Goal: Task Accomplishment & Management: Manage account settings

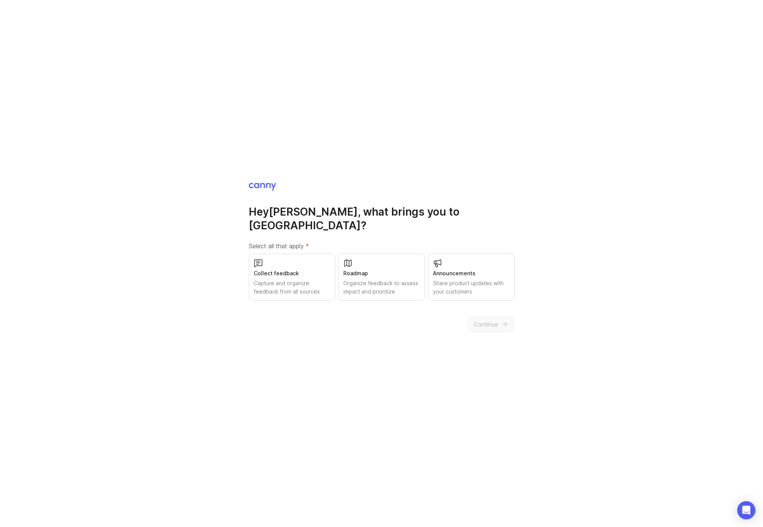
click at [292, 279] on div "Capture and organize feedback from all sources" at bounding box center [292, 287] width 77 height 17
click at [491, 269] on div "Announcements" at bounding box center [471, 273] width 77 height 8
click at [492, 320] on span "Continue" at bounding box center [486, 324] width 25 height 9
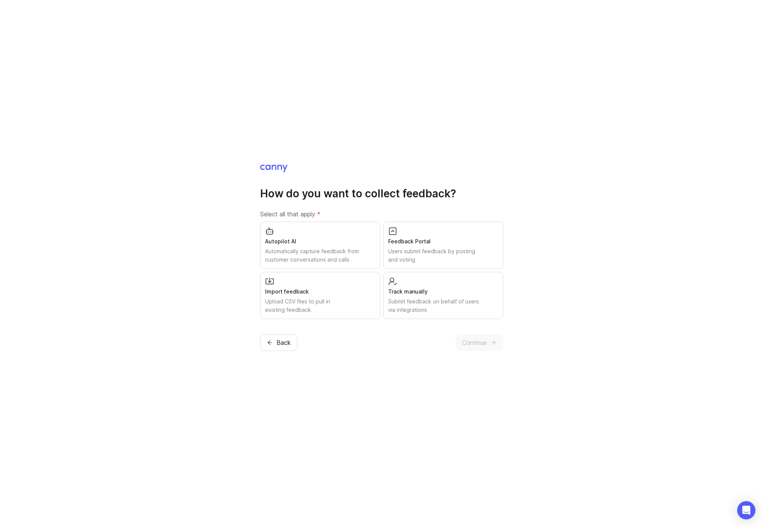
click at [422, 247] on div "Users submit feedback by posting and voting" at bounding box center [443, 255] width 110 height 17
click at [440, 307] on div "Submit feedback on behalf of users via integrations" at bounding box center [443, 305] width 110 height 17
click at [316, 245] on div "Autopilot AI" at bounding box center [320, 241] width 110 height 8
click at [466, 347] on button "Continue" at bounding box center [479, 342] width 47 height 17
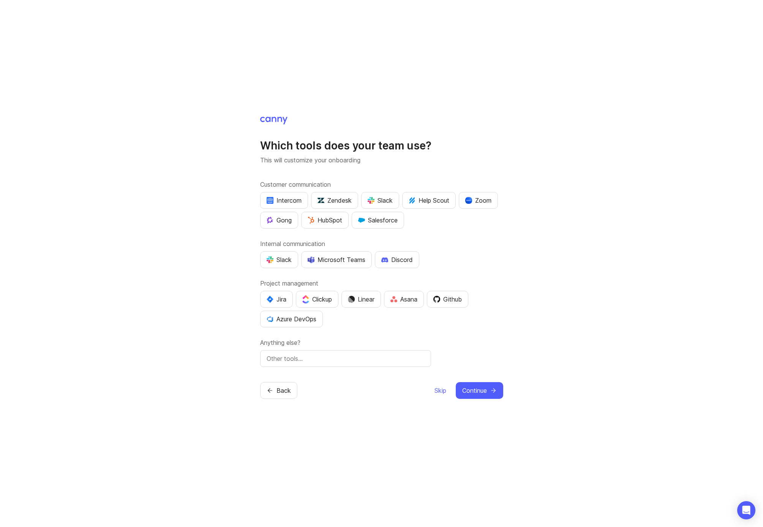
click at [291, 195] on button "Intercom" at bounding box center [284, 200] width 48 height 17
click at [278, 260] on div "Slack" at bounding box center [279, 259] width 25 height 9
click at [487, 389] on button "Continue" at bounding box center [479, 390] width 47 height 17
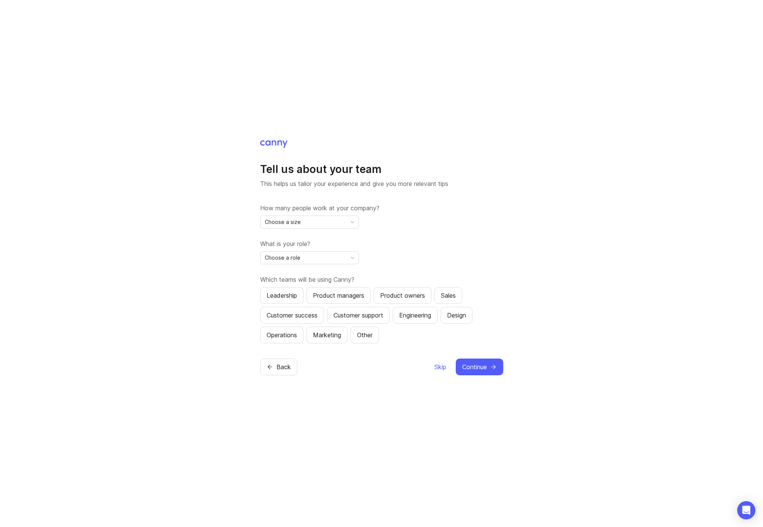
click at [318, 224] on div "Choose a size" at bounding box center [304, 222] width 86 height 12
click at [312, 258] on li "11-50" at bounding box center [310, 261] width 98 height 13
click at [333, 259] on div "Choose a role" at bounding box center [304, 258] width 86 height 12
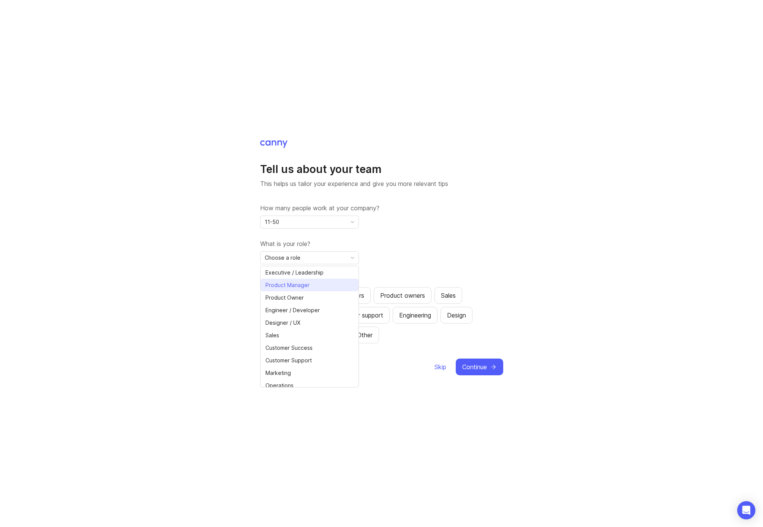
click at [333, 284] on li "Product Manager" at bounding box center [310, 284] width 98 height 13
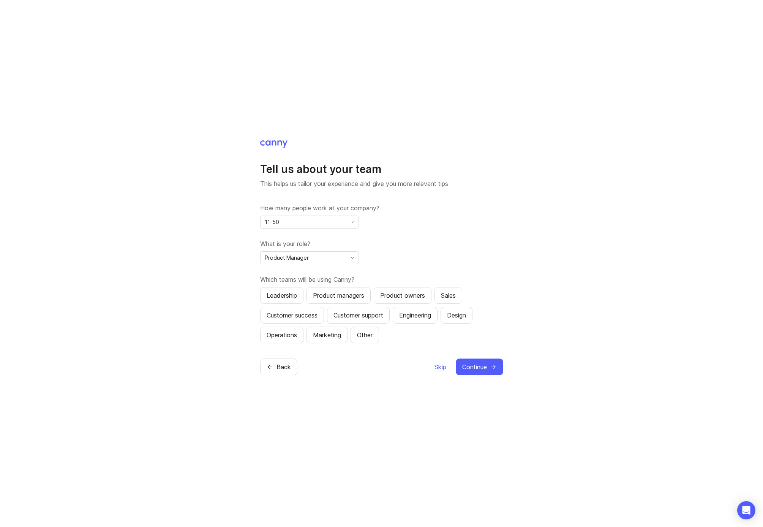
click at [398, 252] on div "What is your role? Product Manager" at bounding box center [381, 251] width 243 height 25
click at [343, 291] on div "Product managers" at bounding box center [338, 295] width 51 height 9
click at [398, 292] on div "Product owners" at bounding box center [402, 295] width 45 height 9
click at [372, 316] on div "Customer support" at bounding box center [359, 314] width 50 height 9
click at [338, 329] on button "Marketing" at bounding box center [327, 334] width 41 height 17
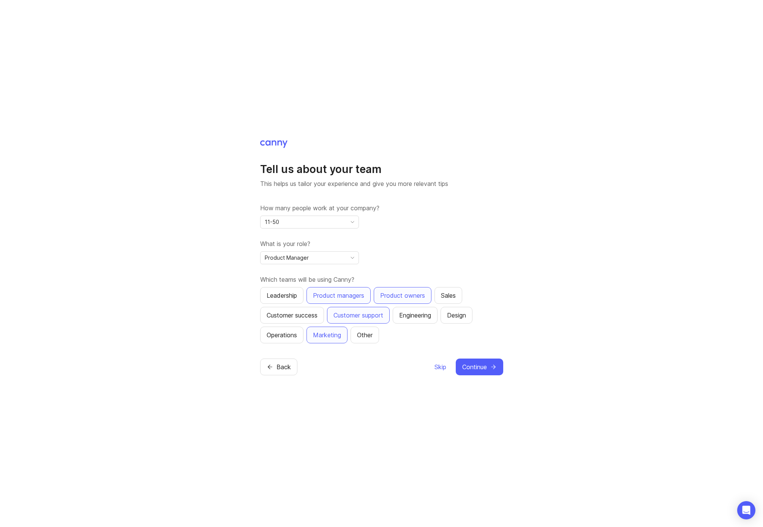
click at [290, 335] on div "Operations" at bounding box center [282, 334] width 30 height 9
click at [306, 320] on button "Customer success" at bounding box center [292, 315] width 64 height 17
click at [425, 321] on button "Engineering" at bounding box center [415, 315] width 45 height 17
click at [466, 318] on div "Design" at bounding box center [456, 314] width 19 height 9
click at [454, 297] on div "Sales" at bounding box center [448, 295] width 15 height 9
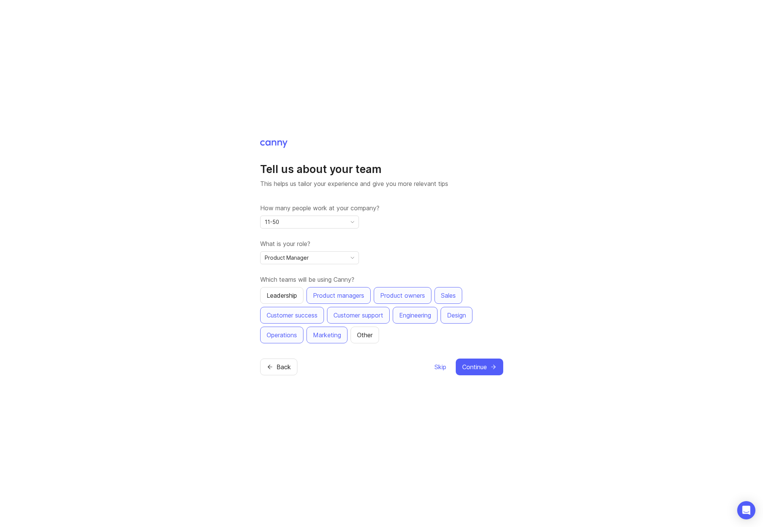
click at [277, 293] on div "Leadership" at bounding box center [282, 295] width 30 height 9
click at [492, 368] on icon "submit" at bounding box center [493, 366] width 7 height 7
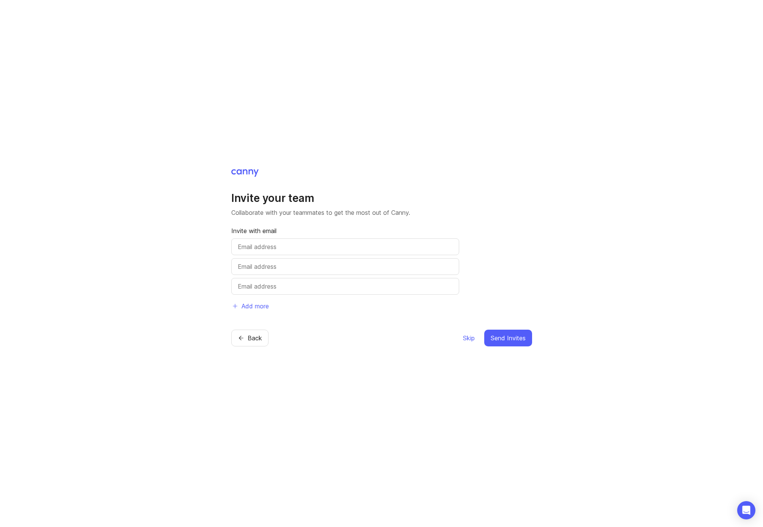
click at [473, 339] on span "Skip" at bounding box center [469, 337] width 12 height 9
click at [464, 338] on span "Skip" at bounding box center [469, 337] width 12 height 9
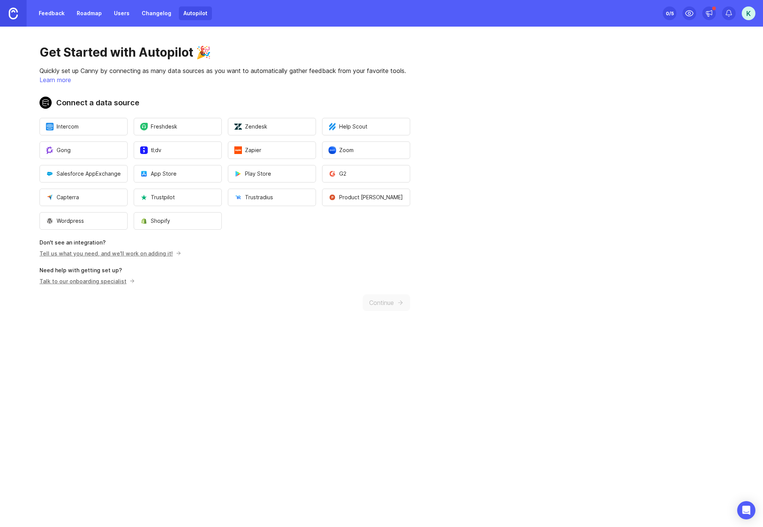
click at [745, 16] on div "K" at bounding box center [749, 13] width 14 height 14
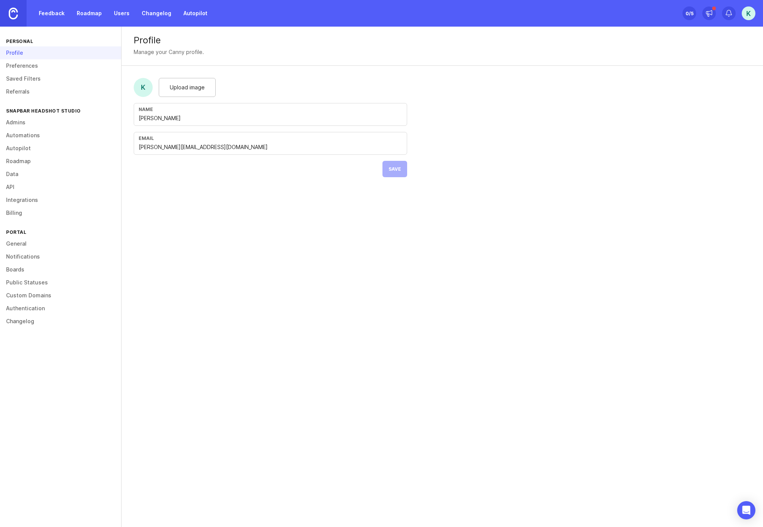
click at [21, 166] on link "Roadmap" at bounding box center [60, 161] width 121 height 13
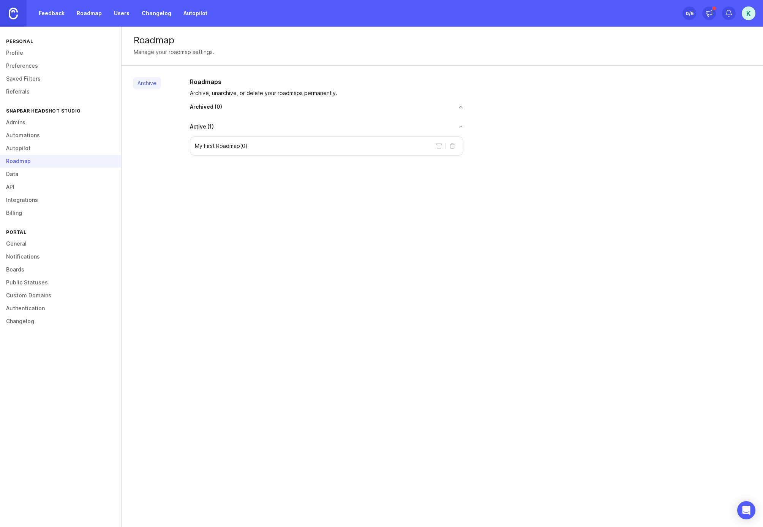
click at [22, 54] on link "Profile" at bounding box center [60, 52] width 121 height 13
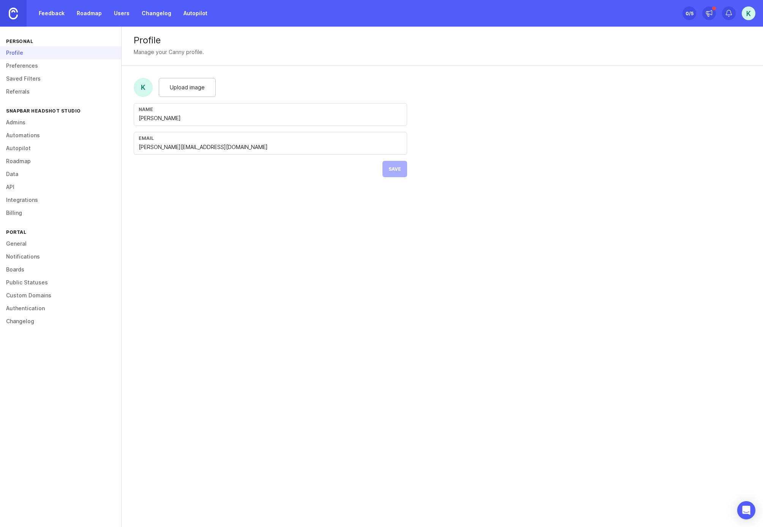
click at [24, 242] on link "General" at bounding box center [60, 243] width 121 height 13
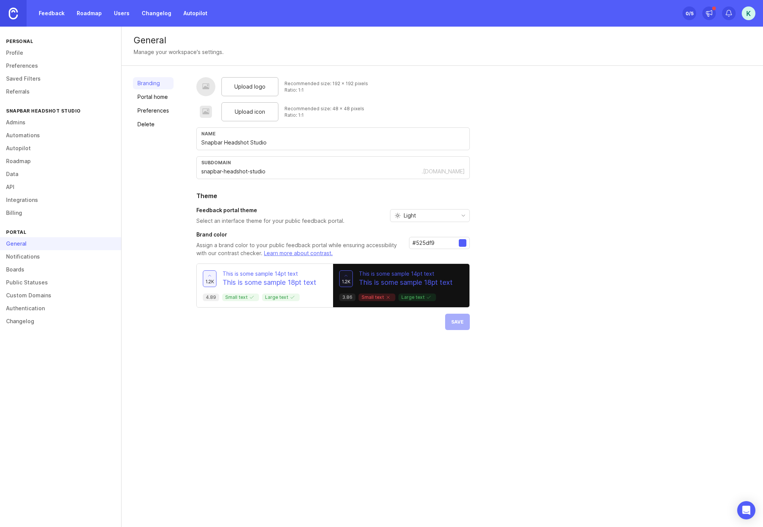
click at [154, 95] on link "Portal home" at bounding box center [153, 97] width 41 height 12
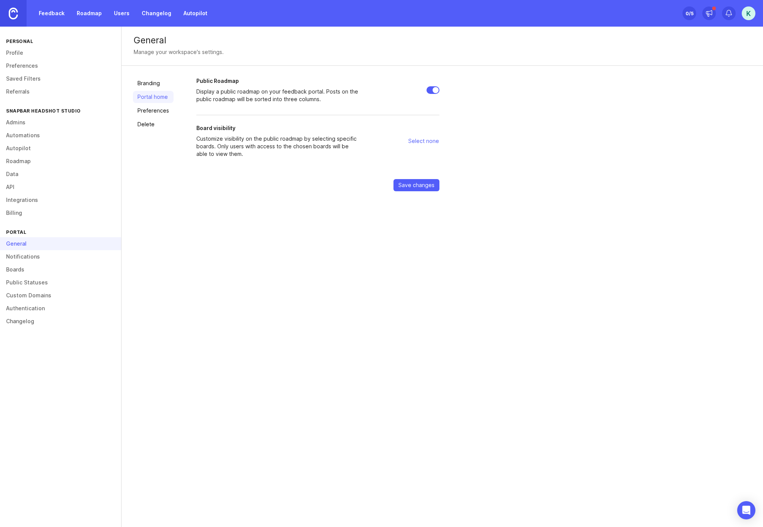
click at [434, 89] on input "Public Roadmap" at bounding box center [433, 90] width 13 height 8
checkbox input "false"
click at [432, 185] on span "Save changes" at bounding box center [417, 185] width 36 height 8
click at [47, 13] on link "Feedback" at bounding box center [51, 13] width 35 height 14
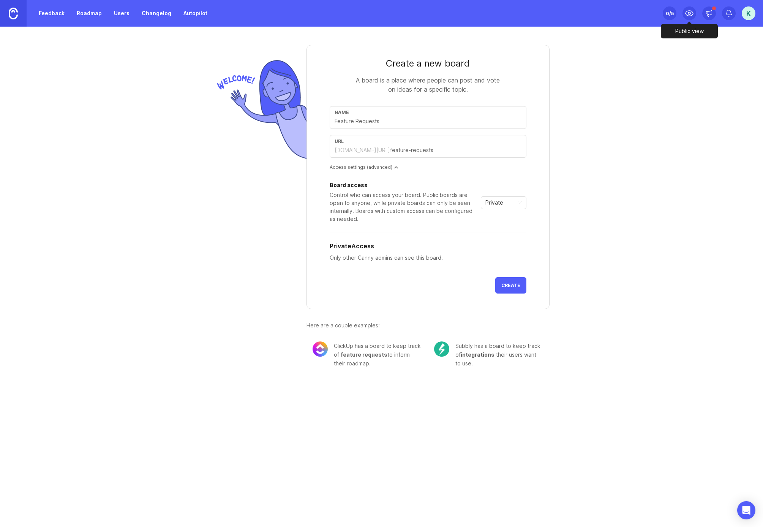
click at [690, 14] on circle at bounding box center [689, 13] width 2 height 2
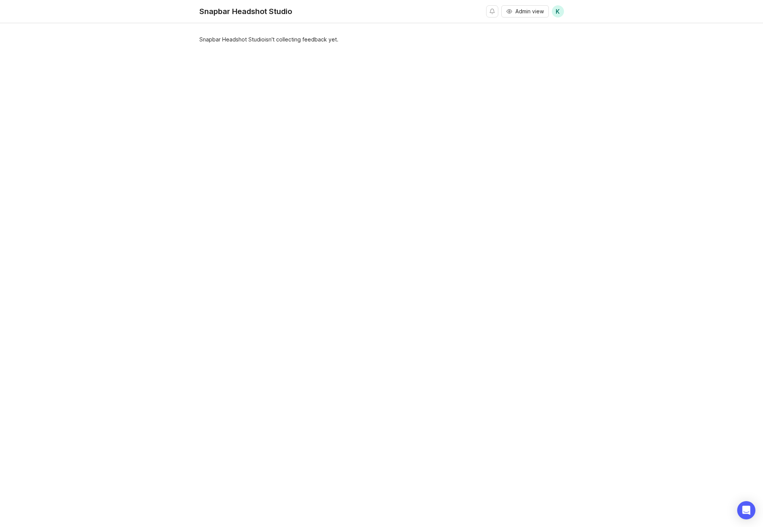
drag, startPoint x: 261, startPoint y: 43, endPoint x: 346, endPoint y: 47, distance: 85.2
click at [346, 47] on div "Snapbar Headshot Studio isn't collecting feedback yet." at bounding box center [381, 278] width 365 height 487
click at [432, 70] on div "Snapbar Headshot Studio isn't collecting feedback yet." at bounding box center [381, 278] width 365 height 487
click at [527, 13] on span "Admin view" at bounding box center [530, 12] width 28 height 8
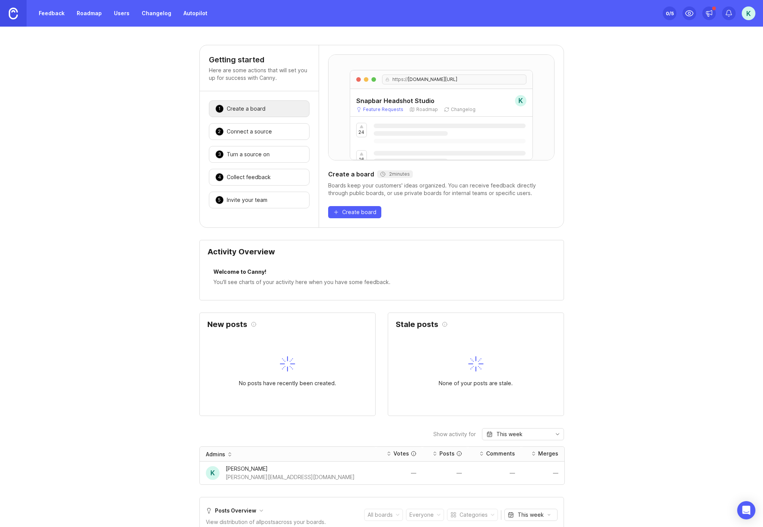
click at [190, 19] on link "Autopilot" at bounding box center [195, 13] width 33 height 14
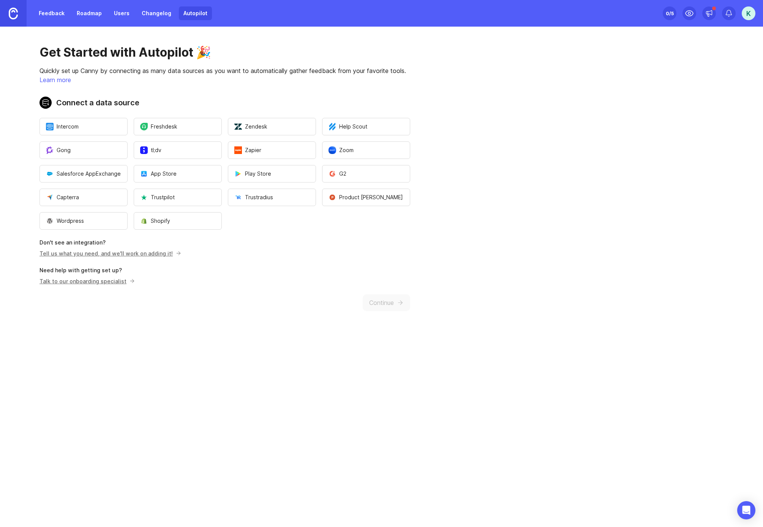
click at [383, 303] on div "Get Started with Autopilot 🎉 Quickly set up Canny by connecting as many data so…" at bounding box center [225, 178] width 450 height 302
click at [271, 295] on div "Get Started with Autopilot 🎉 Quickly set up Canny by connecting as many data so…" at bounding box center [225, 178] width 450 height 302
click at [110, 127] on button "Intercom" at bounding box center [84, 126] width 88 height 17
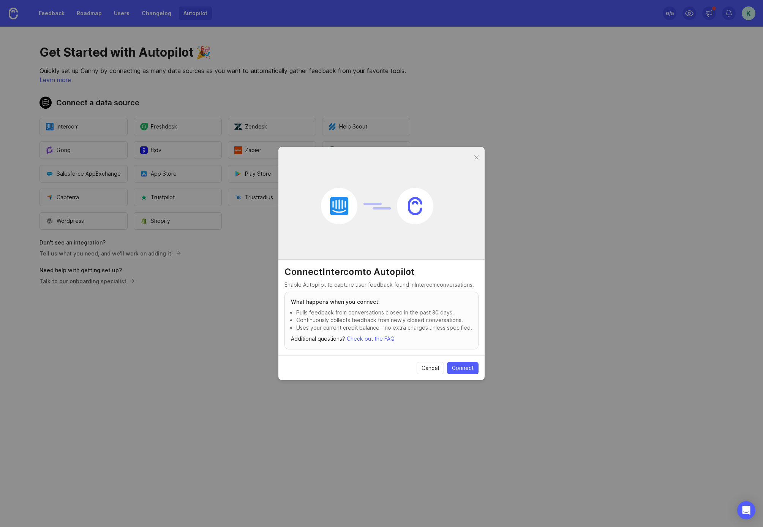
click at [473, 152] on header at bounding box center [381, 203] width 206 height 113
click at [475, 158] on div at bounding box center [476, 157] width 9 height 9
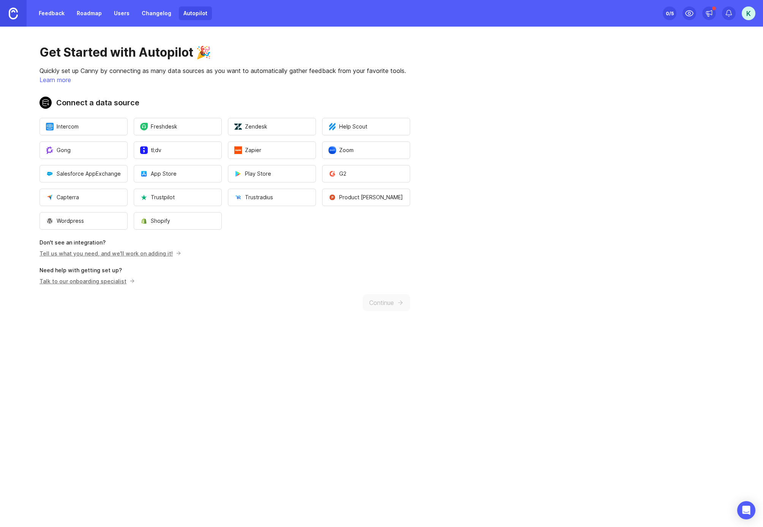
click at [158, 13] on link "Changelog" at bounding box center [156, 13] width 39 height 14
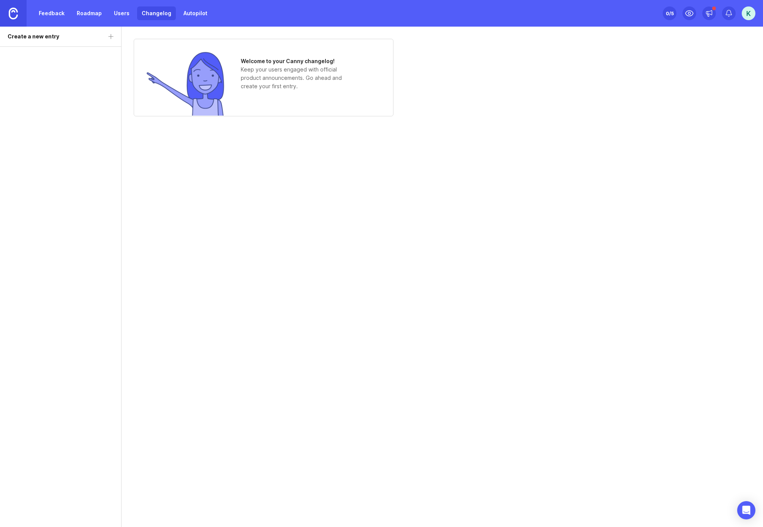
click at [745, 11] on div "K" at bounding box center [749, 13] width 14 height 14
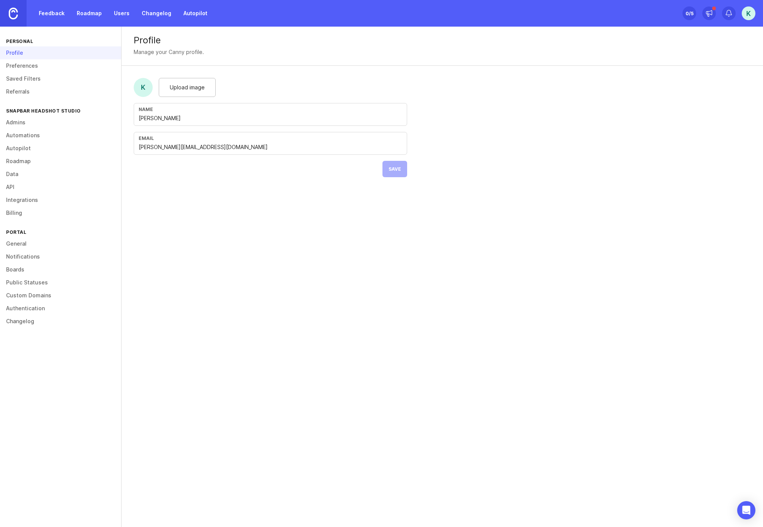
click at [26, 149] on link "Autopilot" at bounding box center [60, 148] width 121 height 13
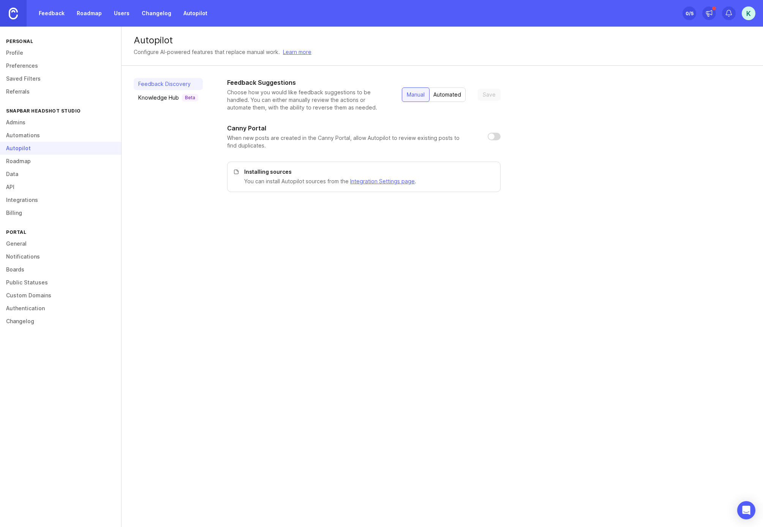
click at [489, 136] on input "checkbox" at bounding box center [494, 137] width 13 height 8
checkbox input "true"
click at [34, 136] on link "Automations" at bounding box center [60, 135] width 121 height 13
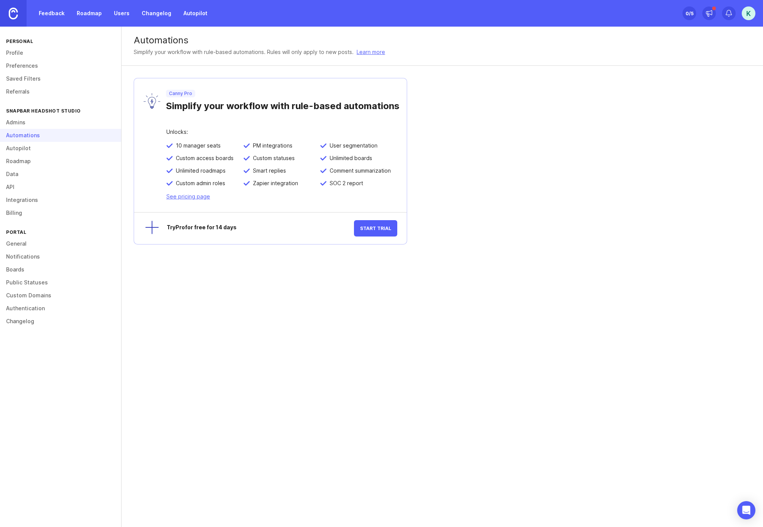
click at [34, 122] on link "Admins" at bounding box center [60, 122] width 121 height 13
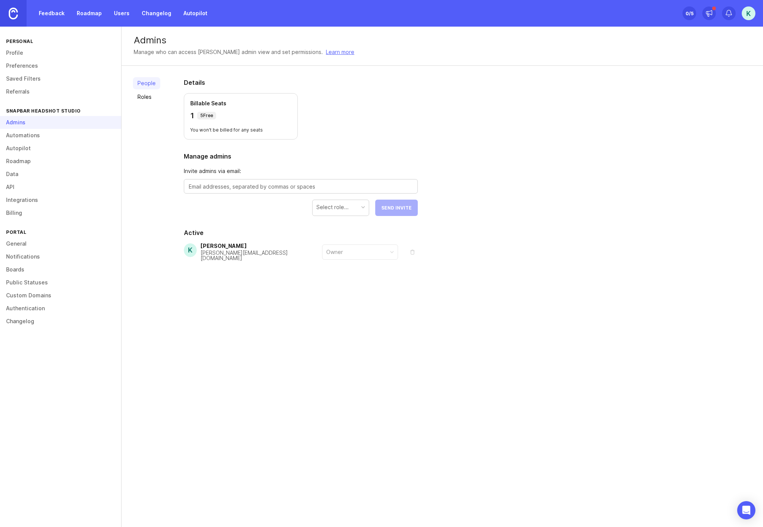
click at [28, 172] on link "Data" at bounding box center [60, 174] width 121 height 13
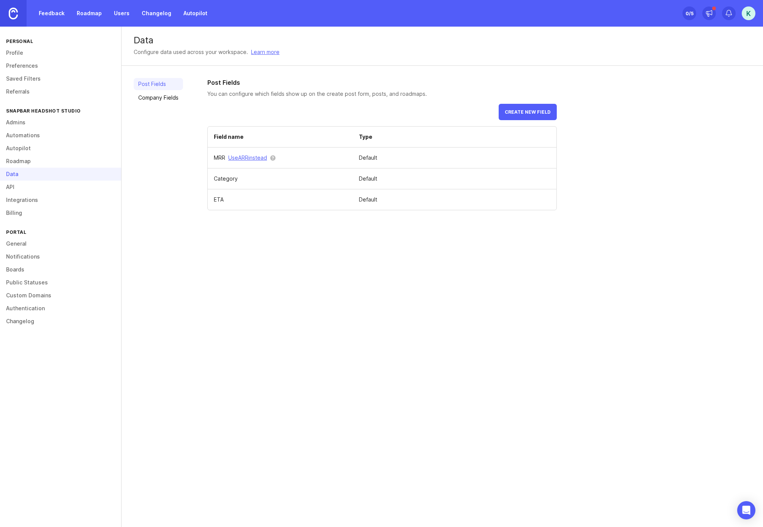
click at [27, 190] on link "API" at bounding box center [60, 186] width 121 height 13
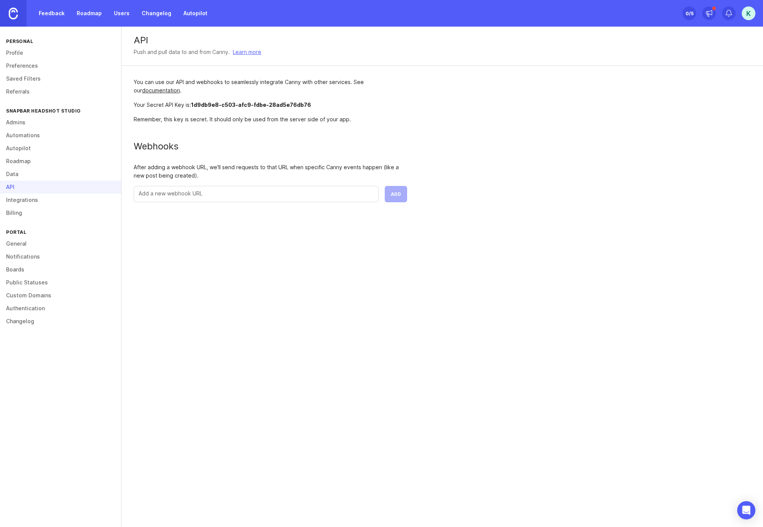
click at [38, 198] on link "Integrations" at bounding box center [60, 199] width 121 height 13
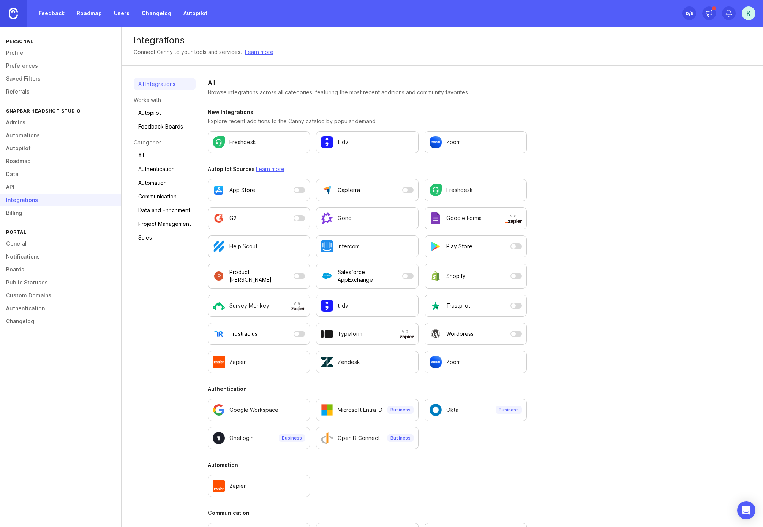
click at [42, 213] on link "Billing" at bounding box center [60, 212] width 121 height 13
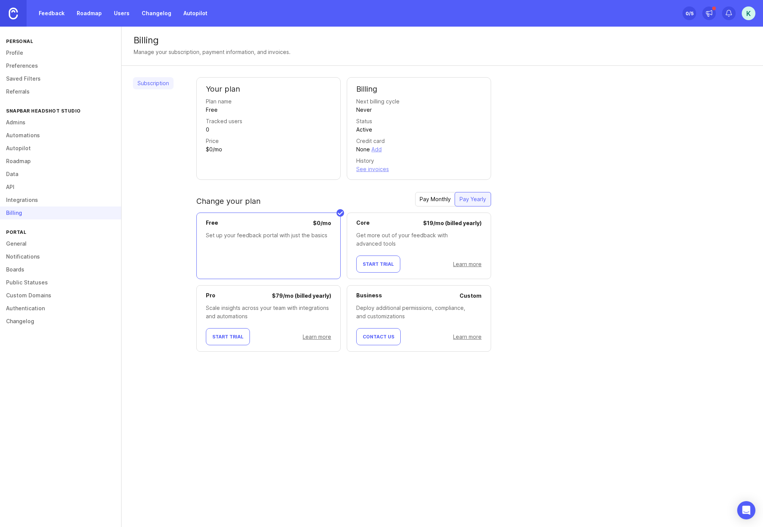
click at [37, 245] on link "General" at bounding box center [60, 243] width 121 height 13
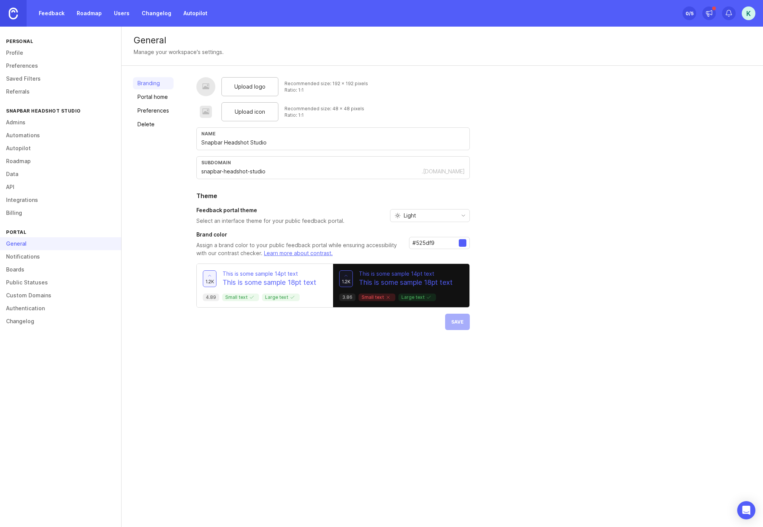
click at [36, 258] on link "Notifications" at bounding box center [60, 256] width 121 height 13
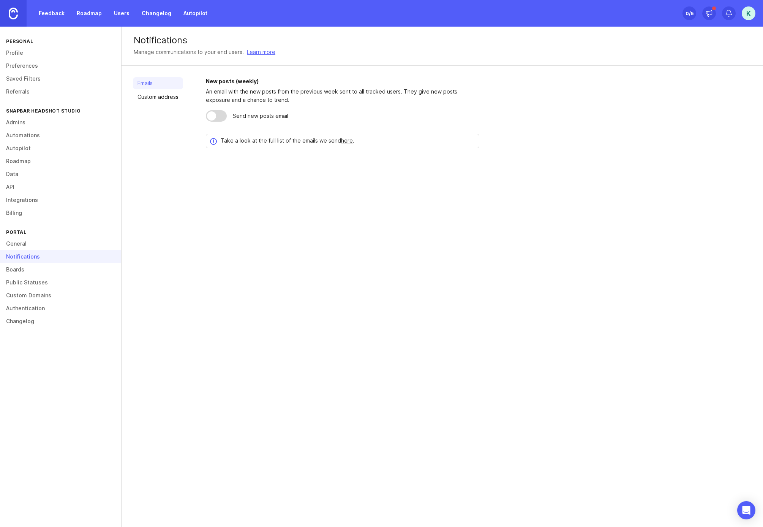
click at [751, 12] on div "K" at bounding box center [749, 13] width 14 height 14
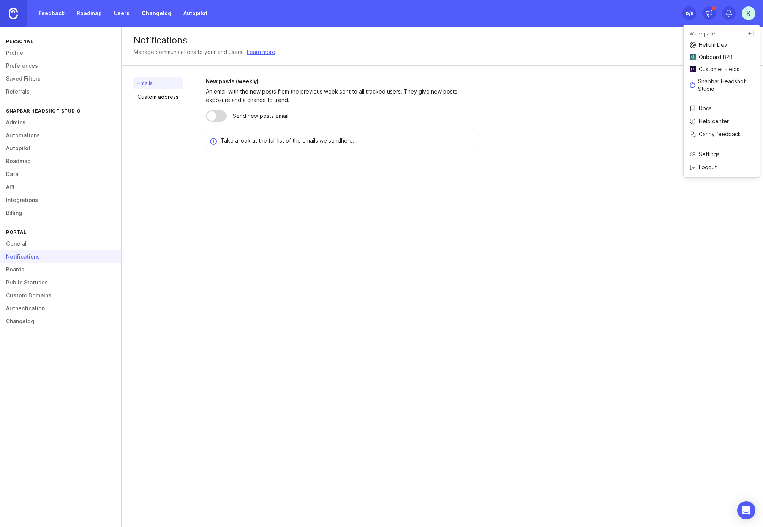
click at [445, 417] on div "Notifications Manage communications to your end users. Learn more Emails Custom…" at bounding box center [443, 277] width 642 height 500
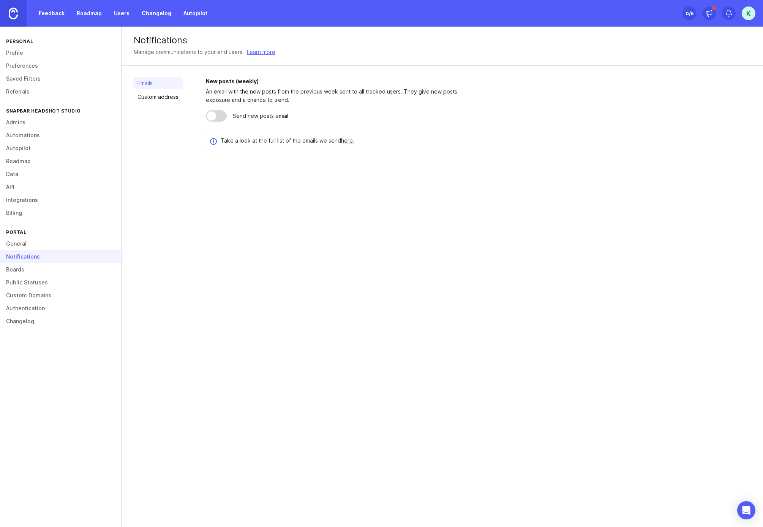
click at [748, 13] on div "K" at bounding box center [749, 13] width 14 height 14
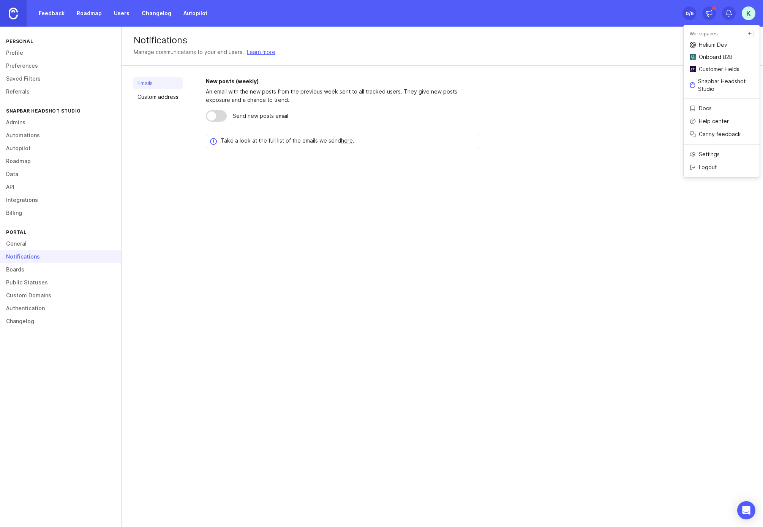
click at [716, 46] on p "Helium Dev" at bounding box center [713, 45] width 28 height 8
